Goal: Transaction & Acquisition: Book appointment/travel/reservation

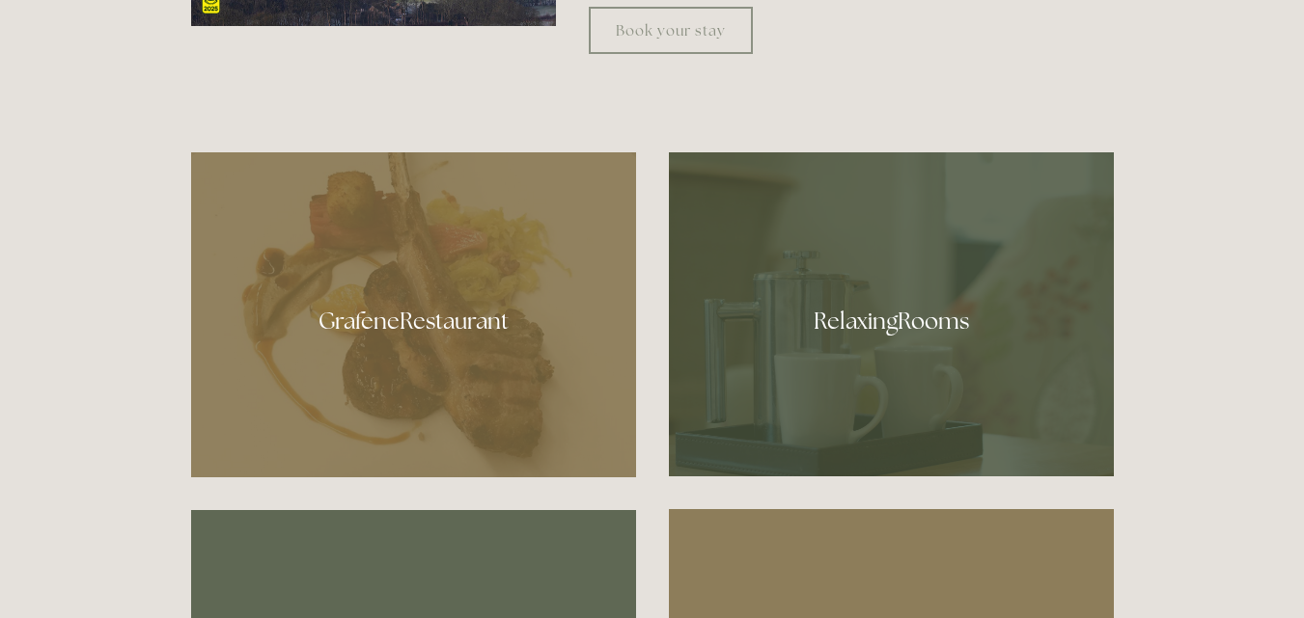
scroll to position [1006, 0]
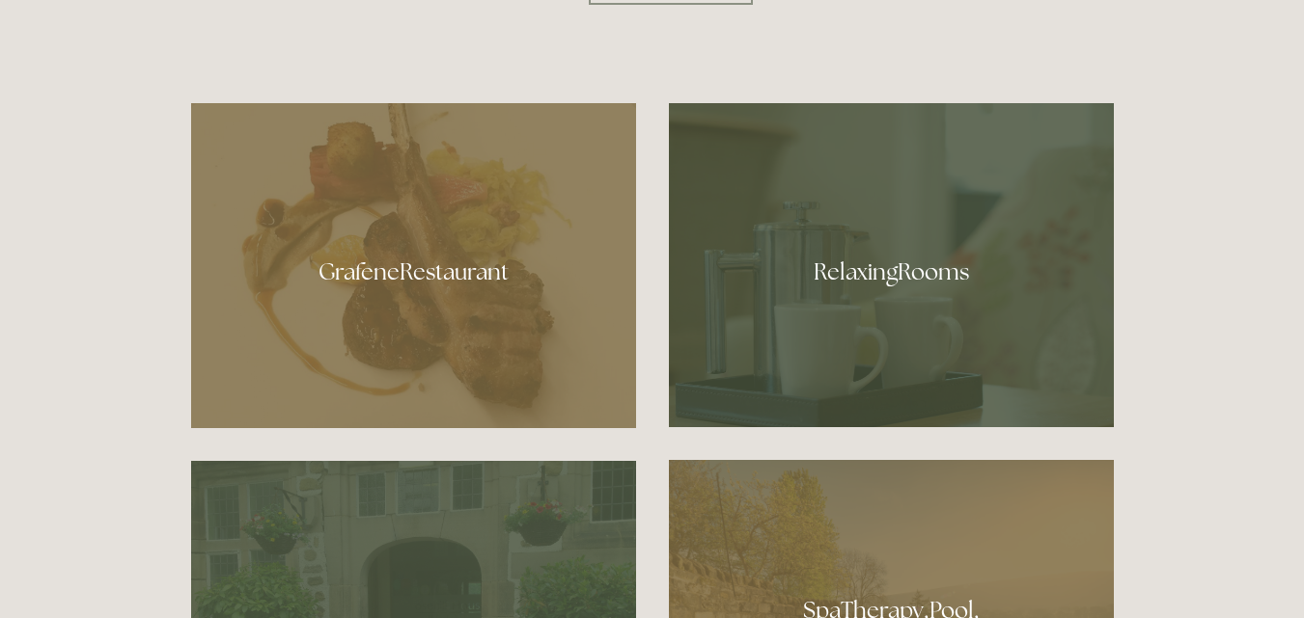
click at [688, 384] on div at bounding box center [891, 265] width 445 height 324
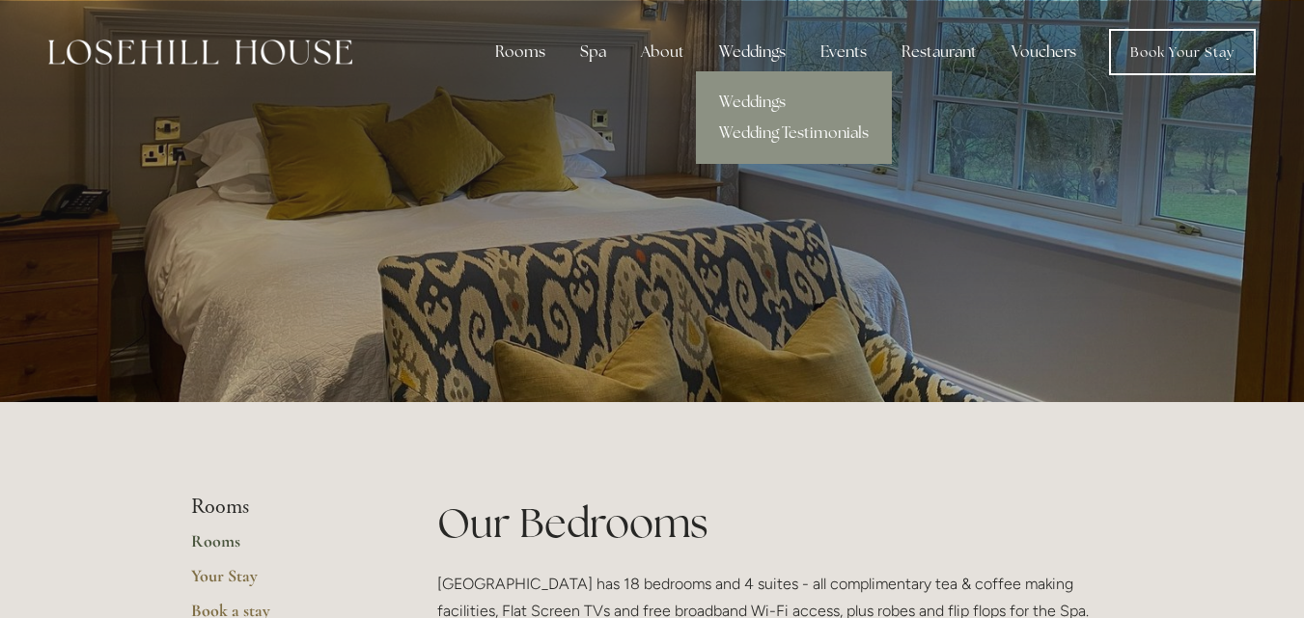
click at [758, 61] on div "Weddings" at bounding box center [751, 52] width 97 height 39
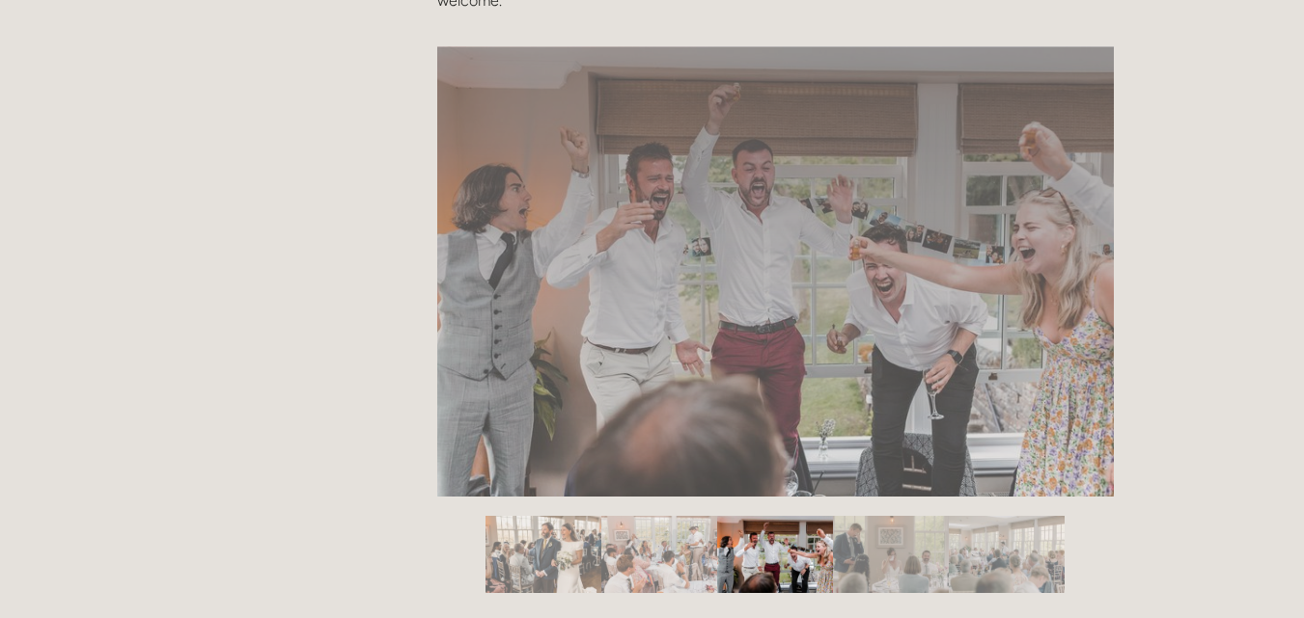
scroll to position [3229, 0]
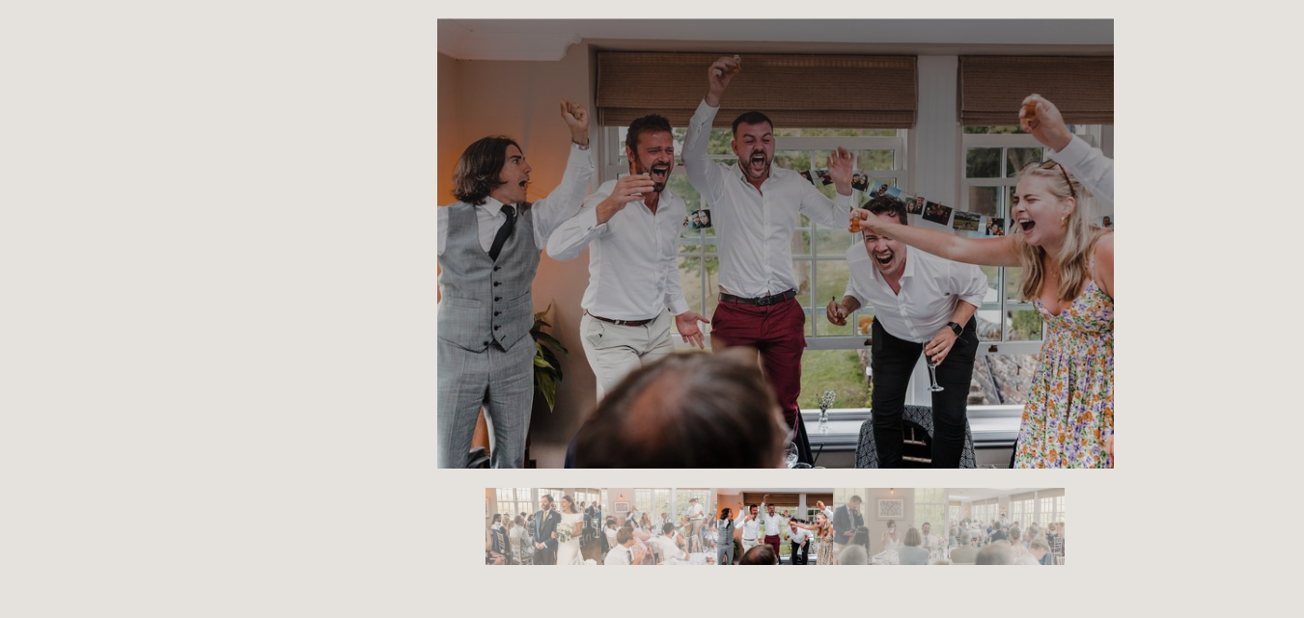
click at [976, 509] on img "Slide 5" at bounding box center [1006, 526] width 116 height 77
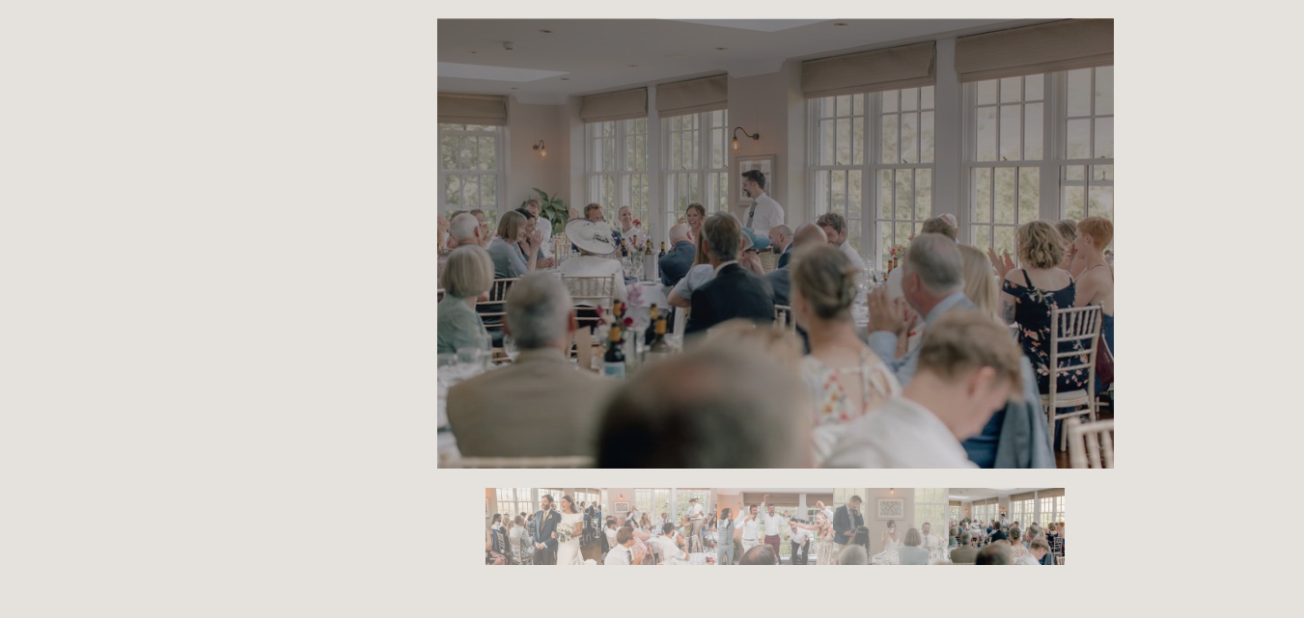
click at [925, 523] on img "Slide 4" at bounding box center [891, 526] width 116 height 77
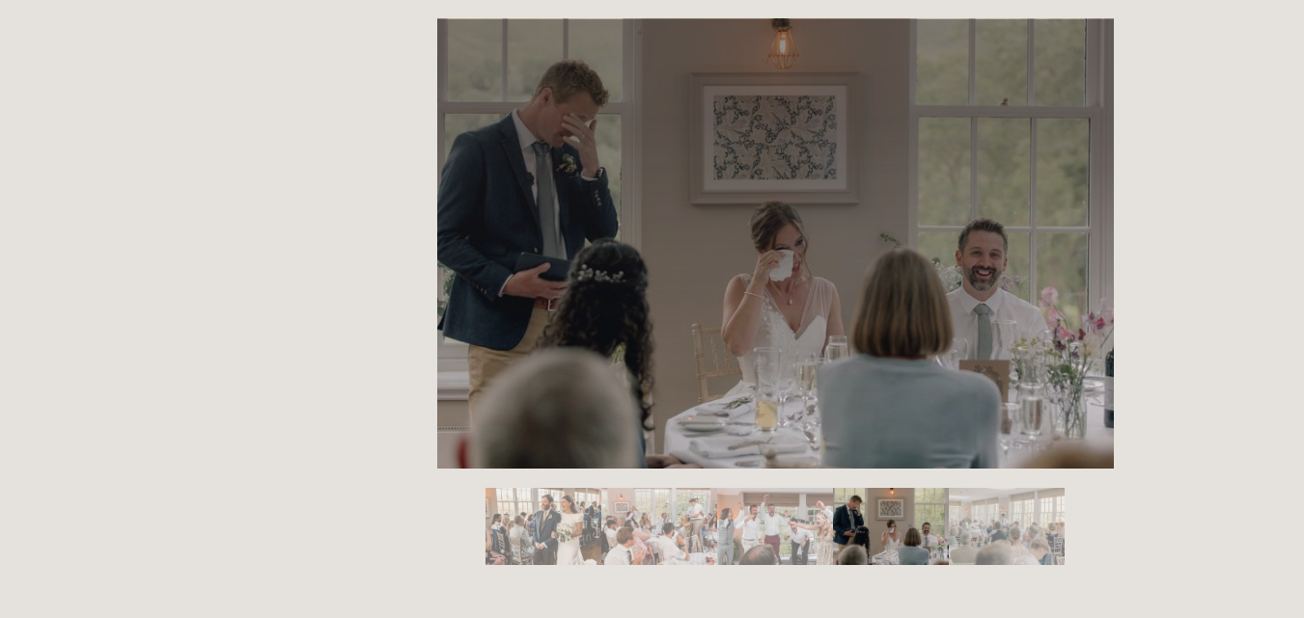
click at [517, 512] on img "Slide 1" at bounding box center [543, 526] width 116 height 77
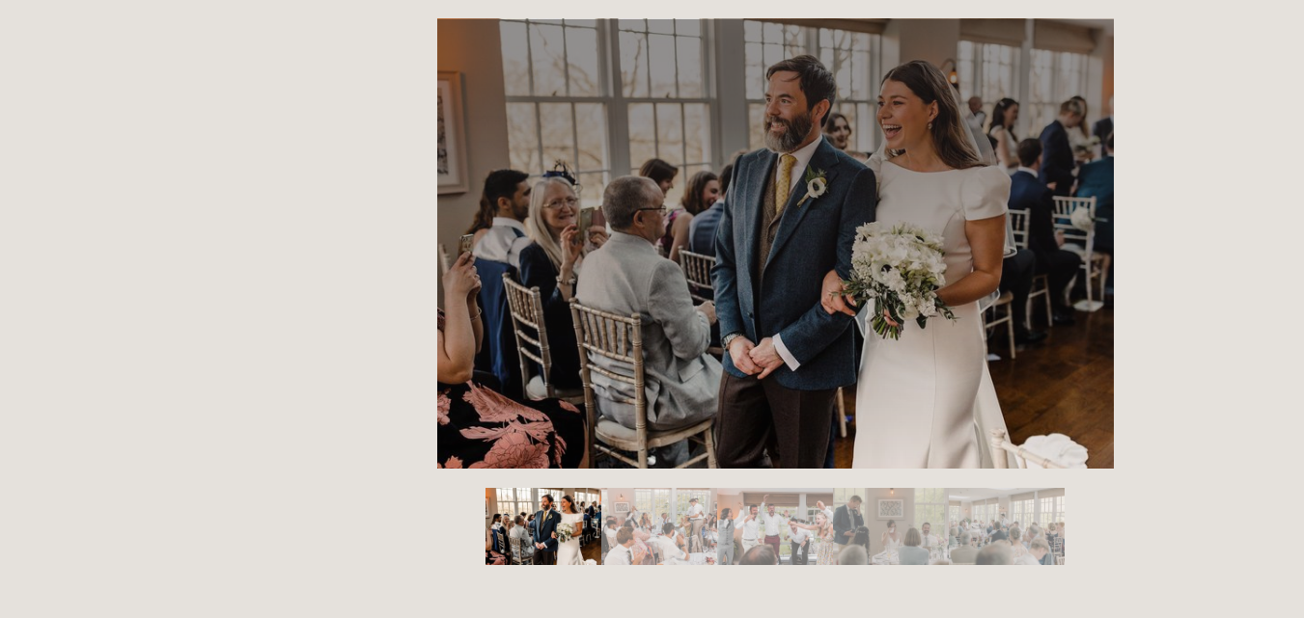
click at [680, 518] on img "Slide 2" at bounding box center [659, 526] width 116 height 77
click at [749, 537] on img "Slide 3" at bounding box center [775, 526] width 116 height 77
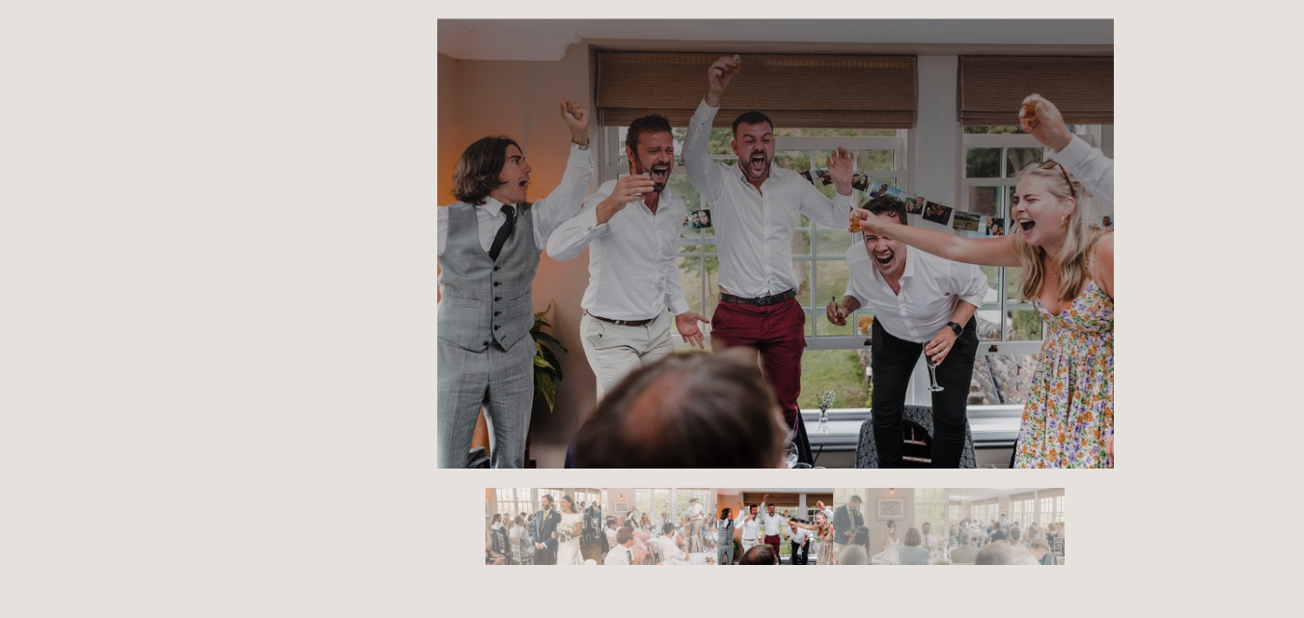
click at [623, 517] on img "Slide 2" at bounding box center [659, 526] width 116 height 77
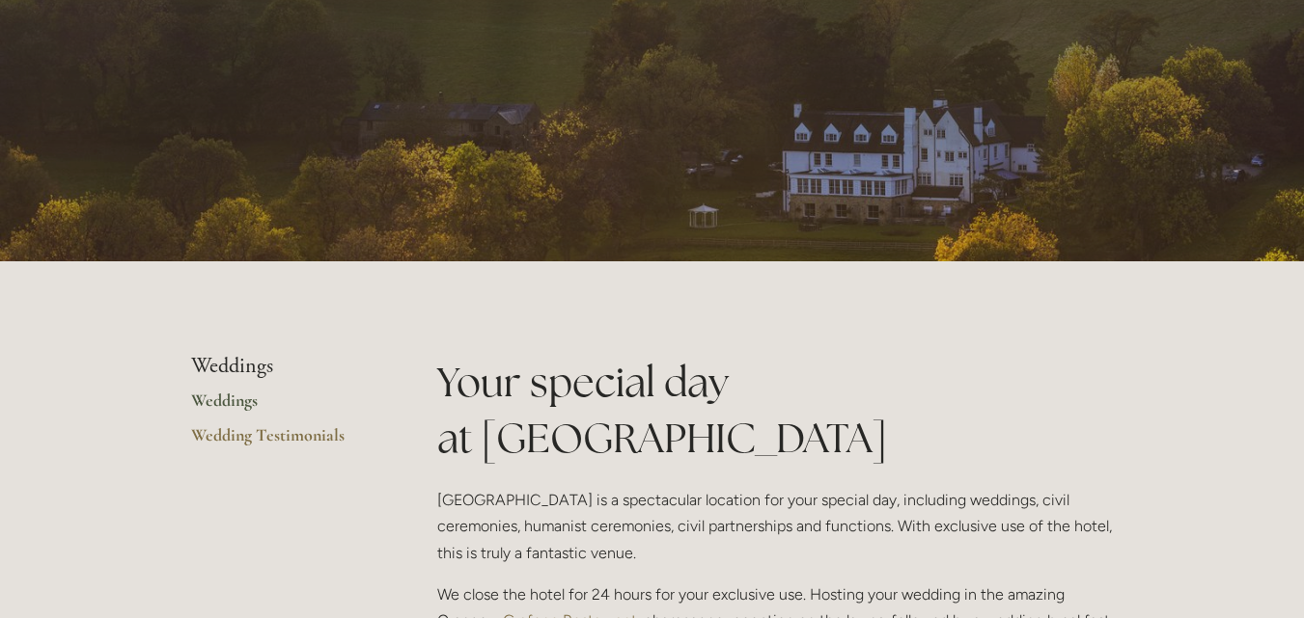
scroll to position [128, 0]
